Goal: Navigation & Orientation: Find specific page/section

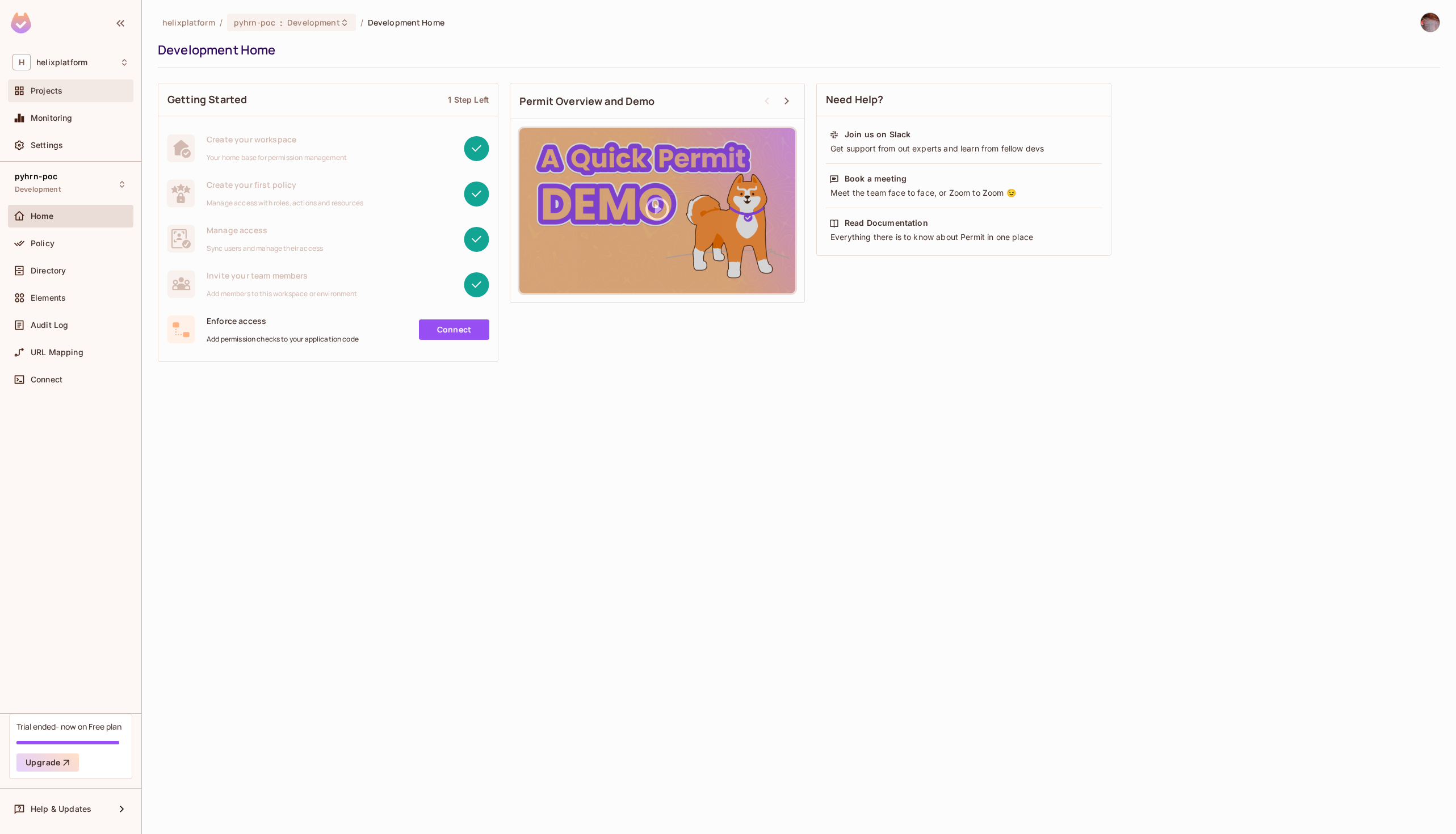
click at [66, 100] on div "Projects" at bounding box center [71, 90] width 126 height 22
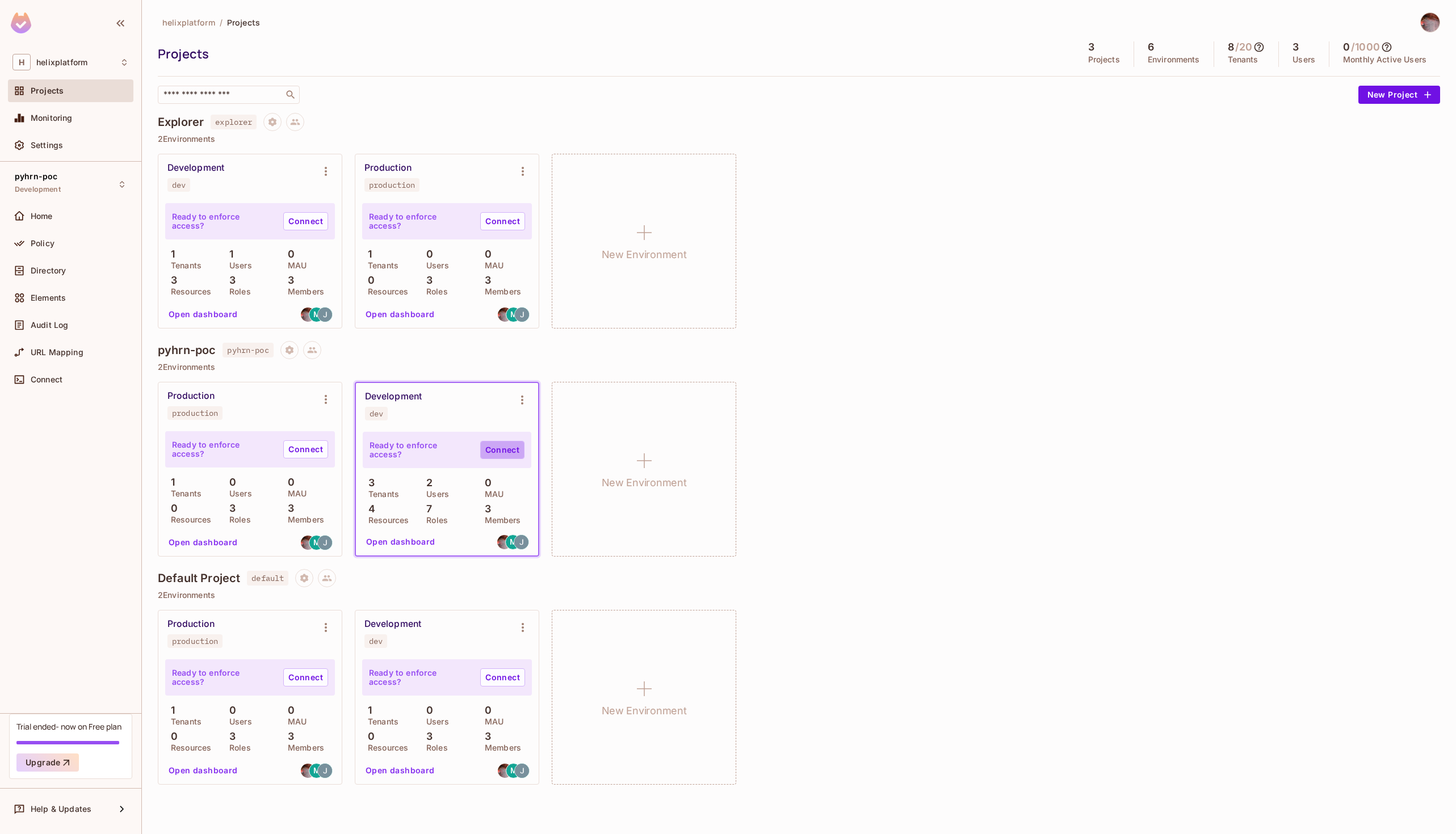
click at [513, 449] on link "Connect" at bounding box center [502, 450] width 44 height 18
click at [401, 543] on button "Open dashboard" at bounding box center [400, 542] width 78 height 18
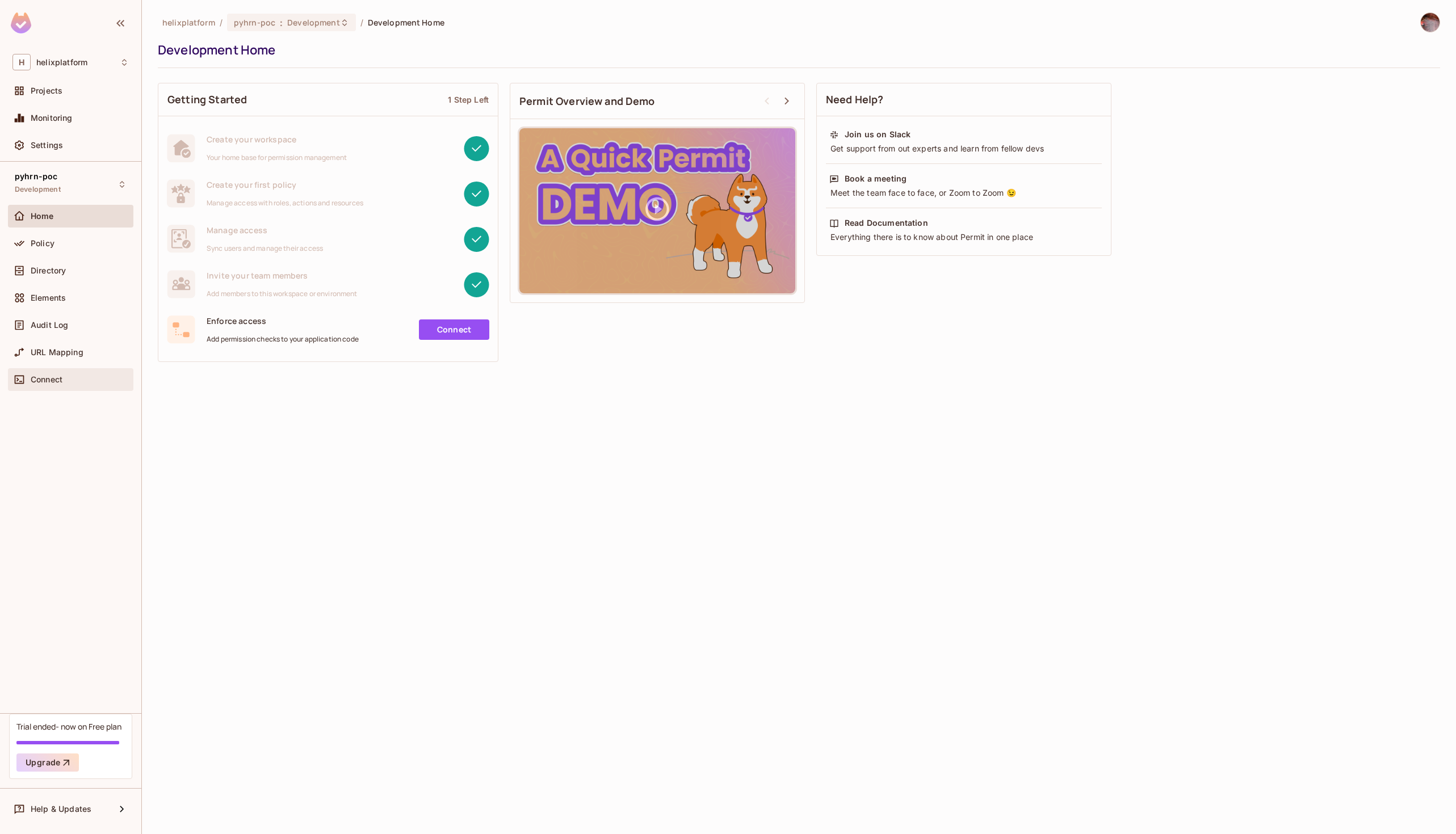
click at [59, 377] on span "Connect" at bounding box center [46, 379] width 31 height 9
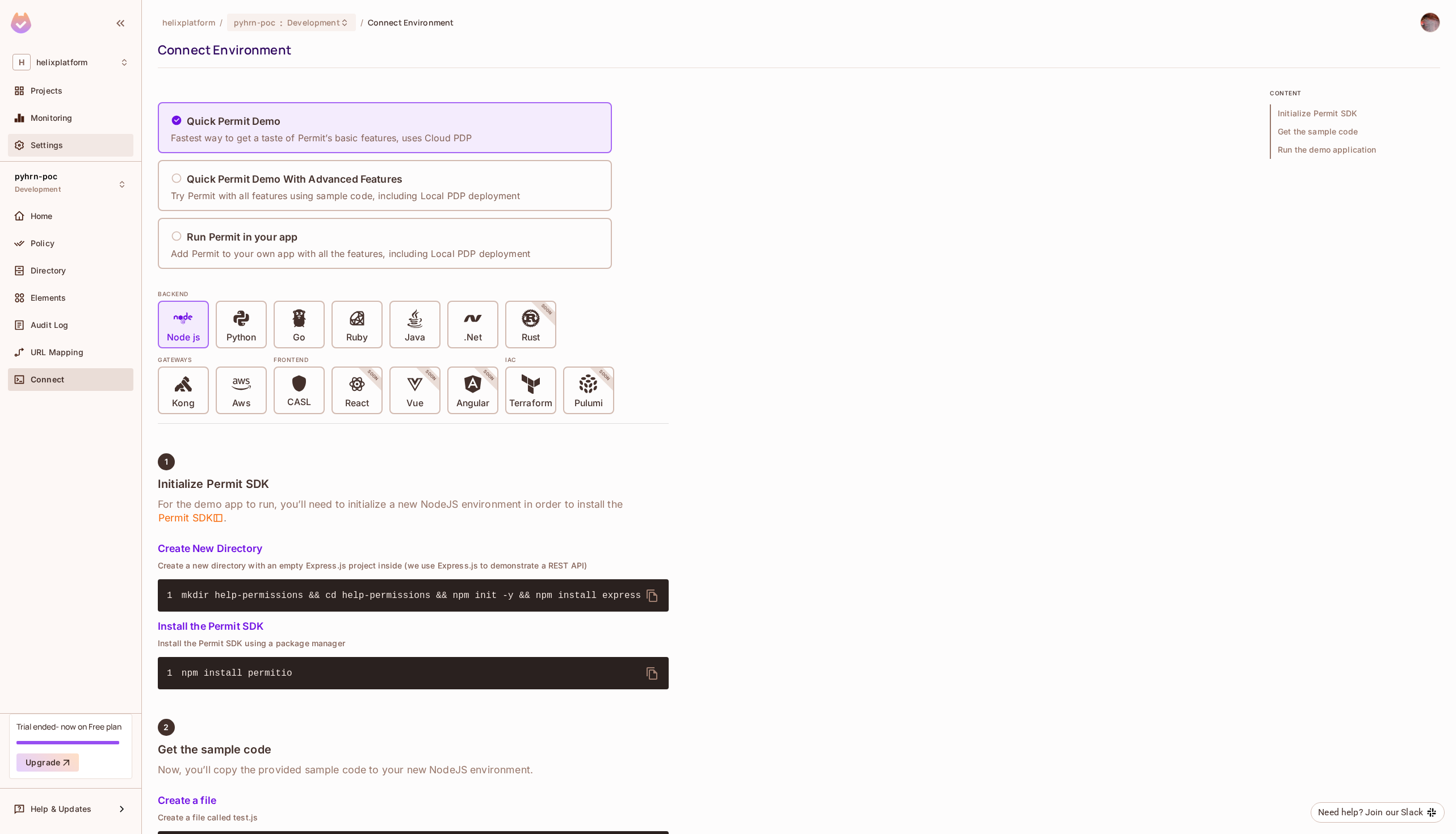
click at [58, 144] on span "Settings" at bounding box center [47, 146] width 32 height 9
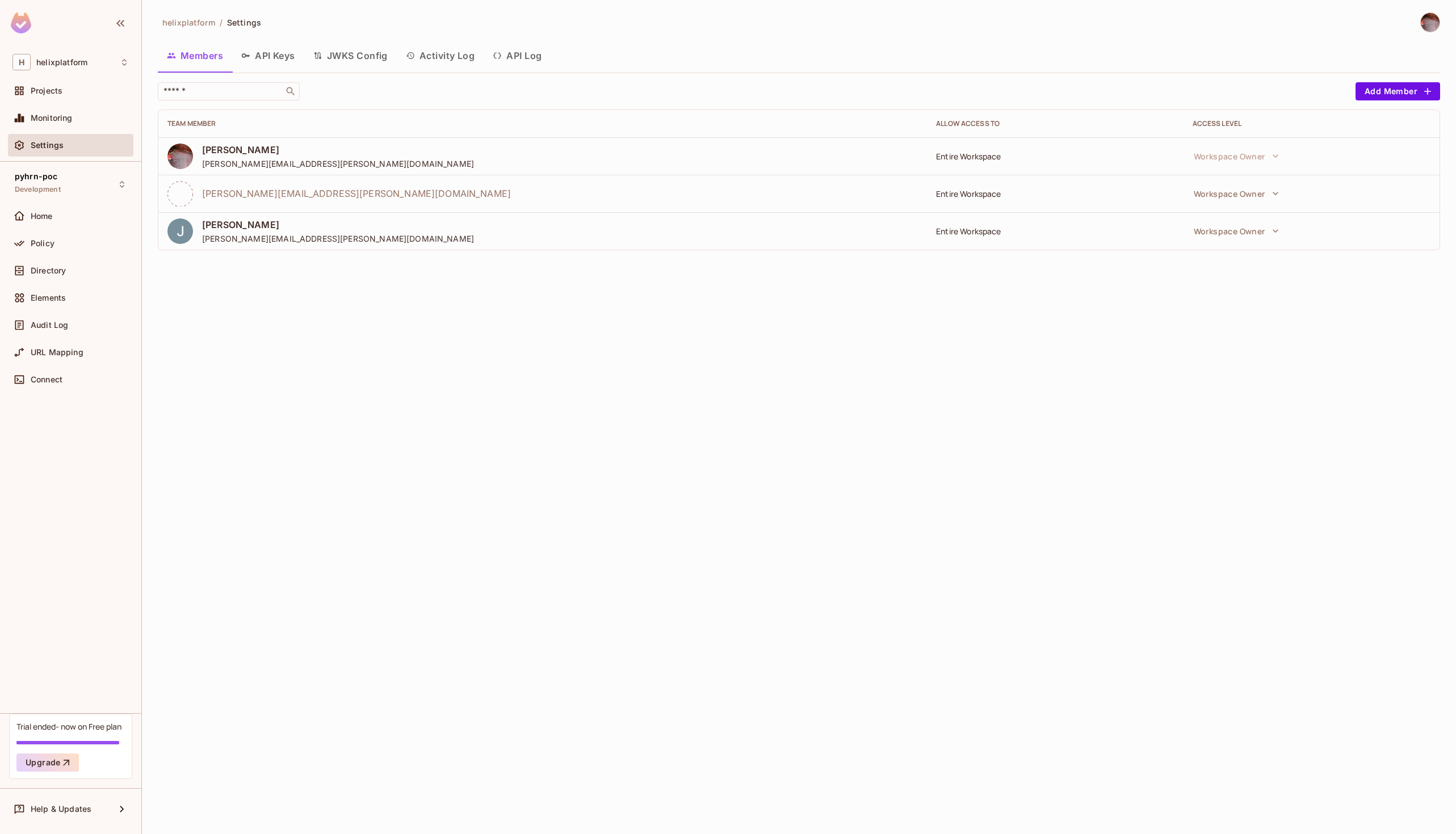
click at [285, 59] on button "API Keys" at bounding box center [268, 56] width 72 height 29
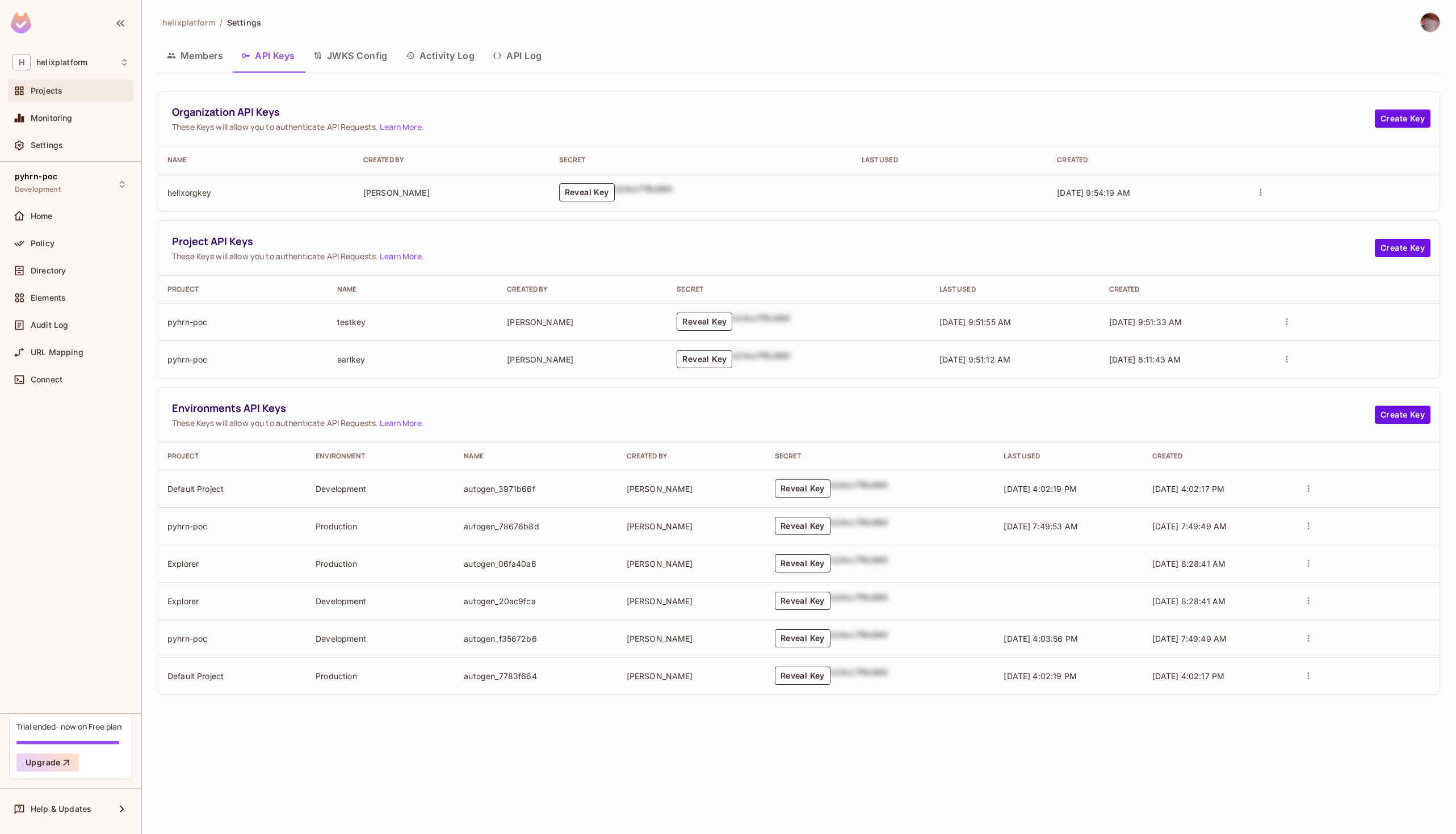
click at [55, 87] on span "Projects" at bounding box center [46, 91] width 31 height 9
